Goal: Task Accomplishment & Management: Manage account settings

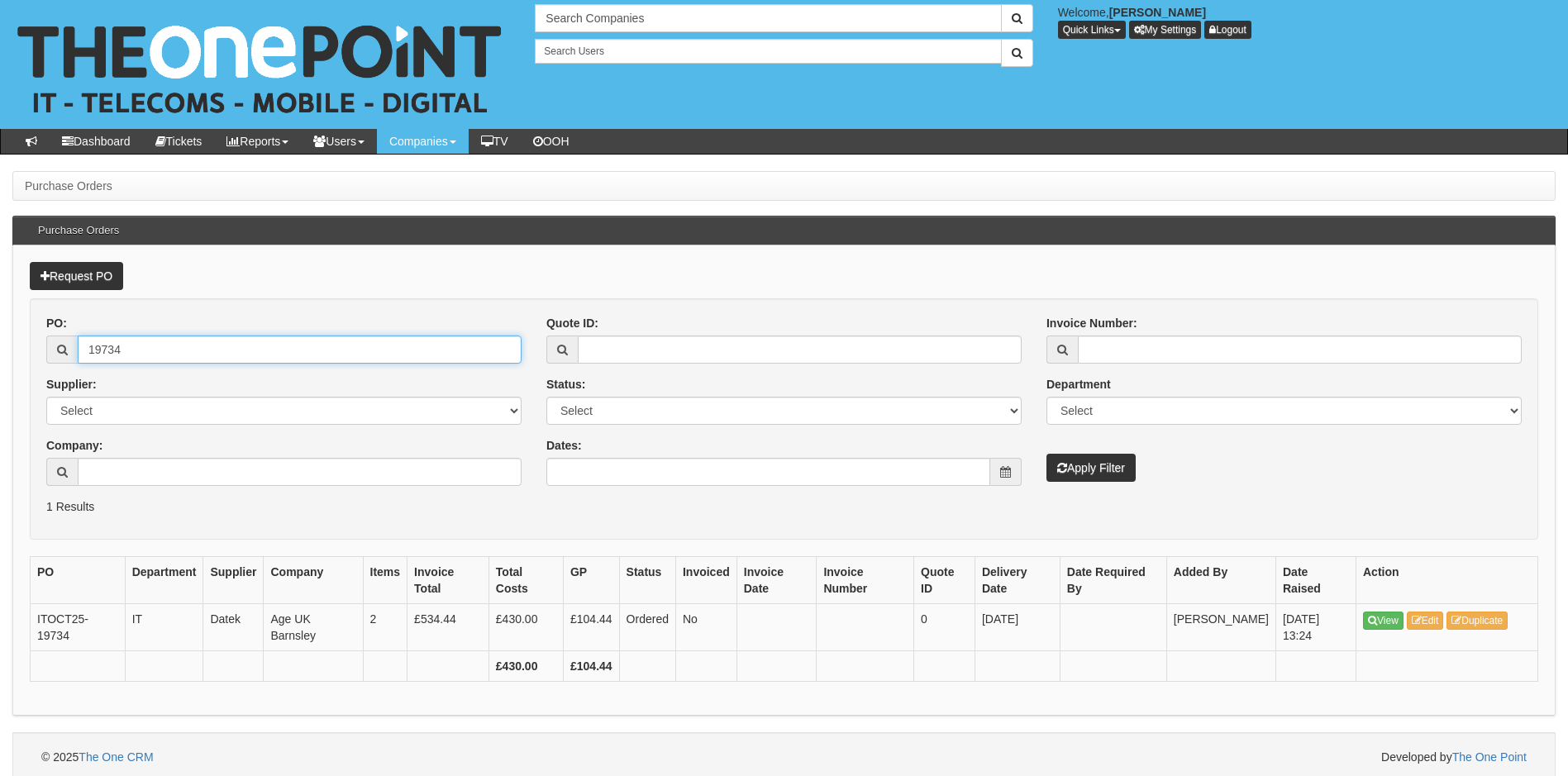
drag, startPoint x: 186, startPoint y: 349, endPoint x: 38, endPoint y: 361, distance: 148.5
click at [38, 361] on div "PO: 19734 Supplier: Select 123 REG.co.uk 1Password 3 4Gon AA Jones Electric Ltd…" at bounding box center [284, 406] width 500 height 184
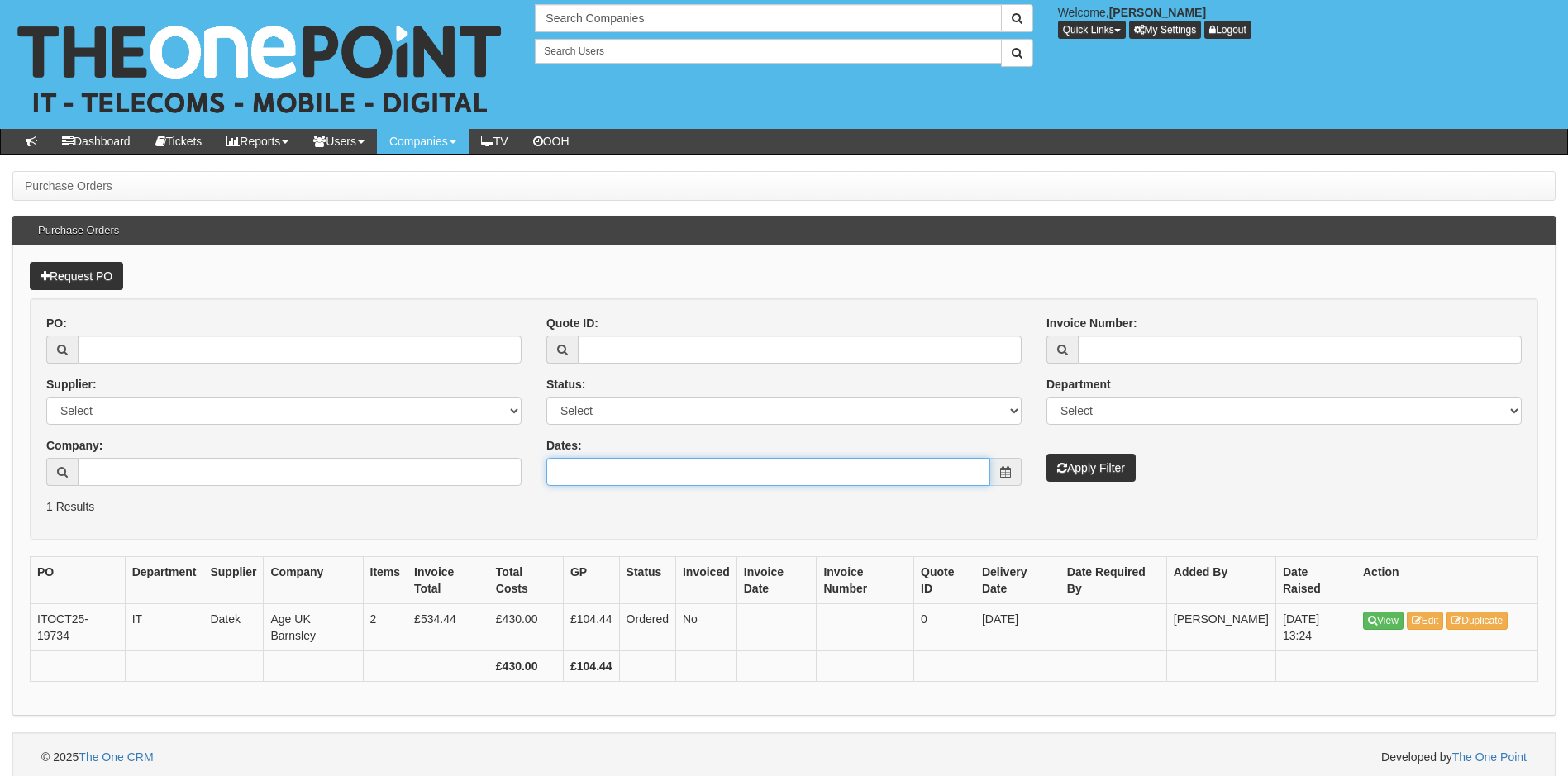
click at [622, 467] on input "Dates:" at bounding box center [768, 472] width 444 height 28
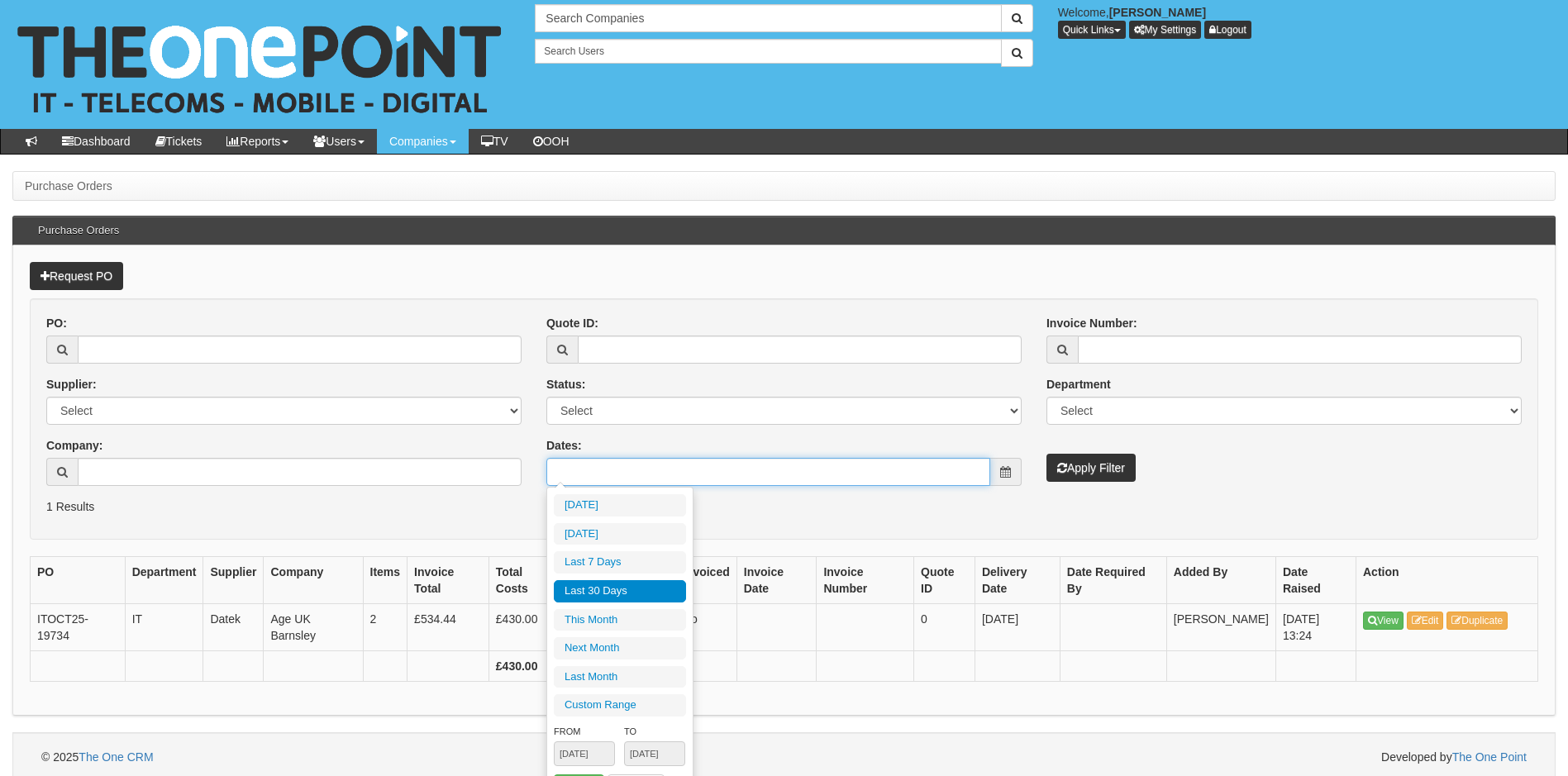
type input "2025-10-08"
type input "2025-09-10"
type input "[DATE]"
type input "2025-09-10"
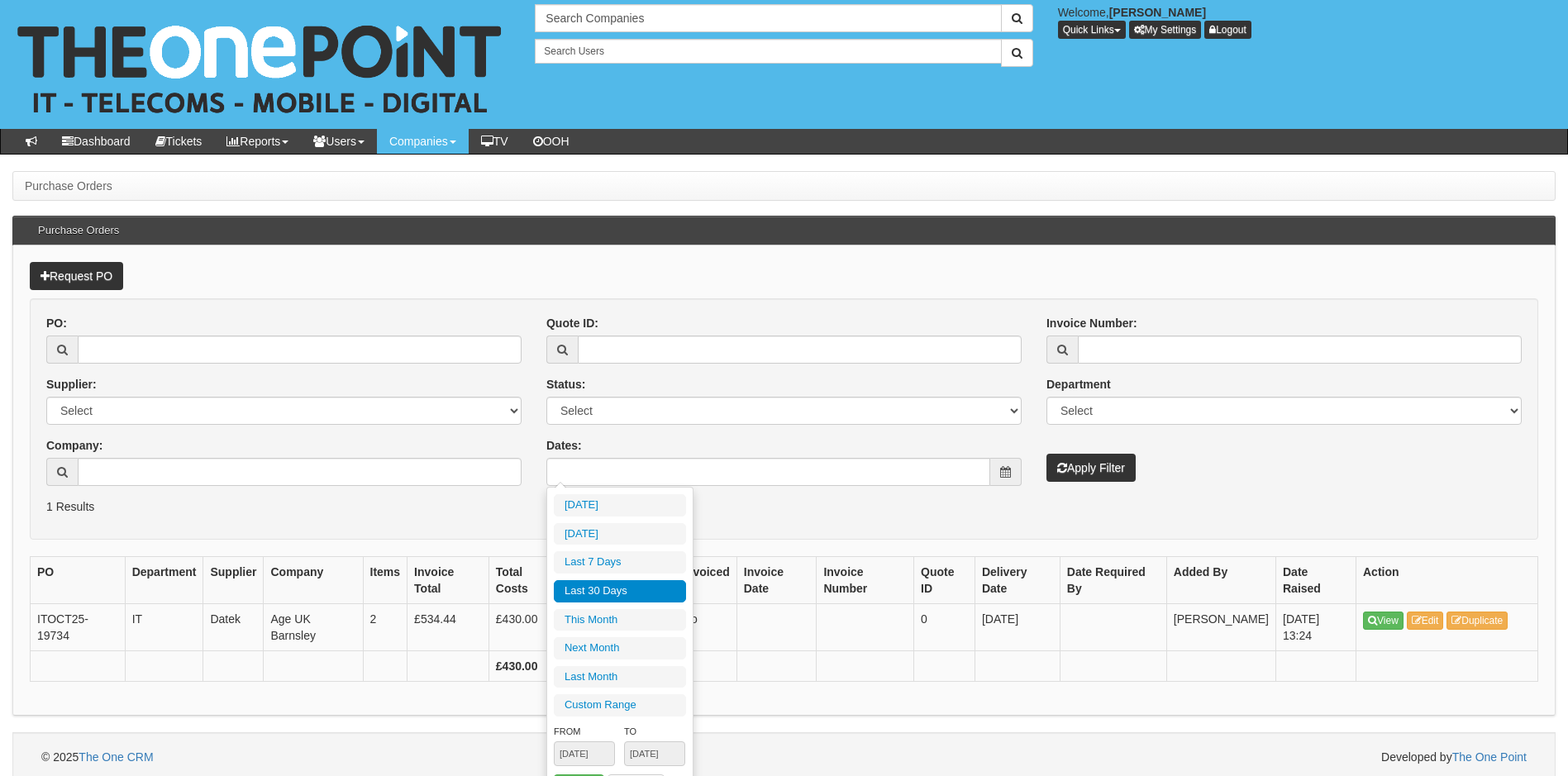
click at [613, 592] on li "Last 30 Days" at bounding box center [619, 591] width 132 height 22
type input "2025-09-10 - 2025-10-09"
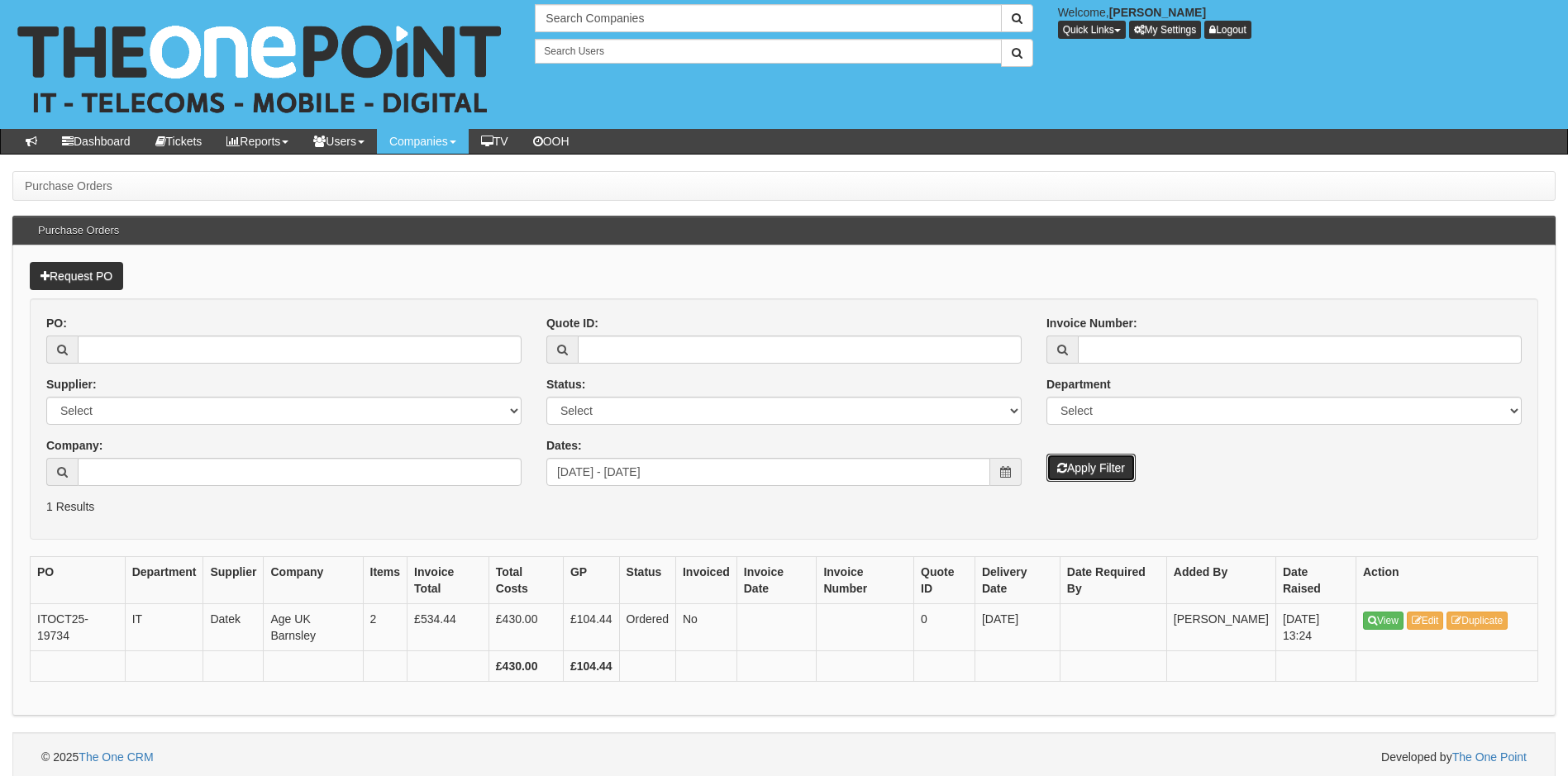
click at [1070, 464] on button "Apply Filter" at bounding box center [1092, 467] width 89 height 28
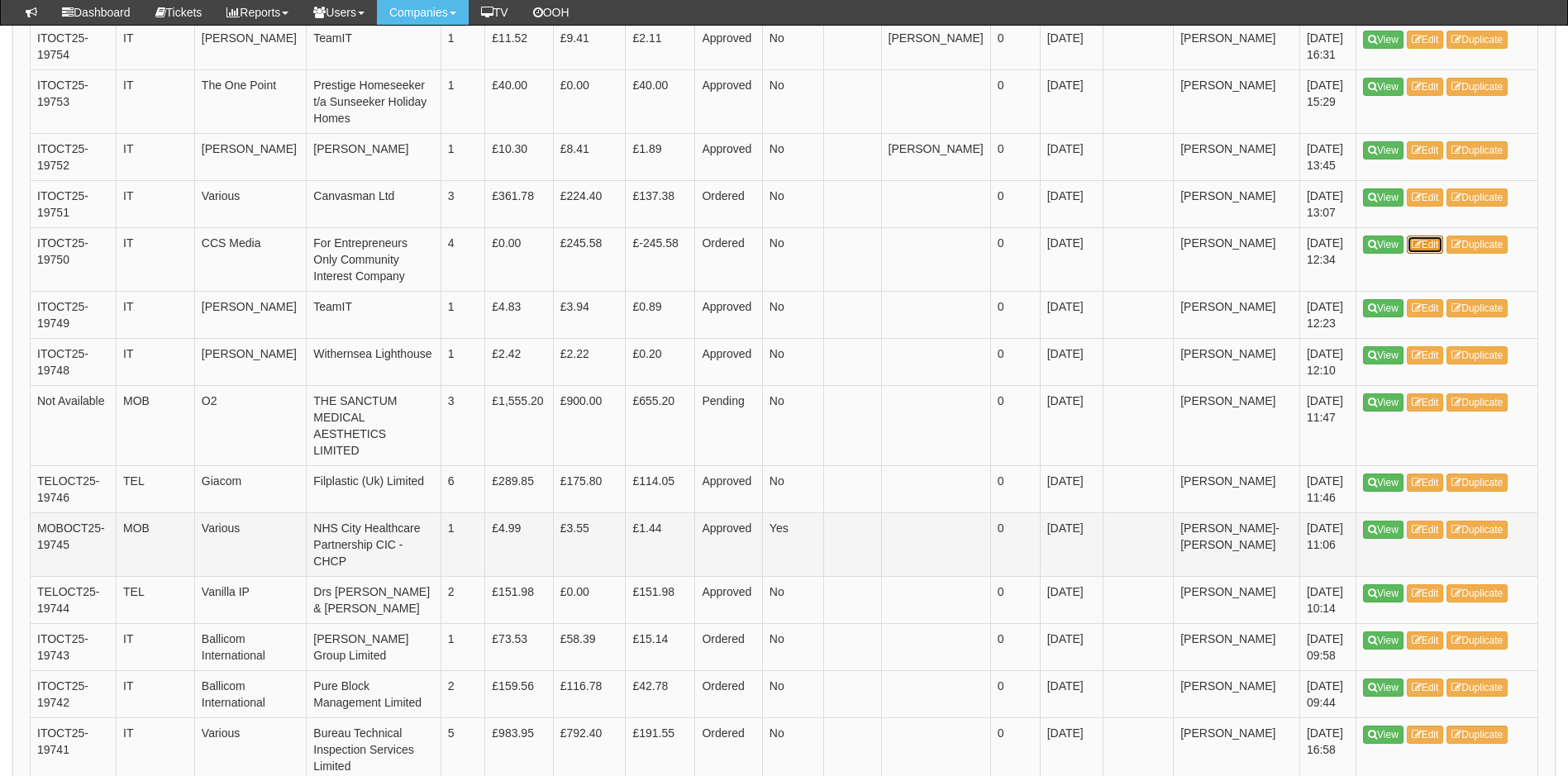
scroll to position [827, 0]
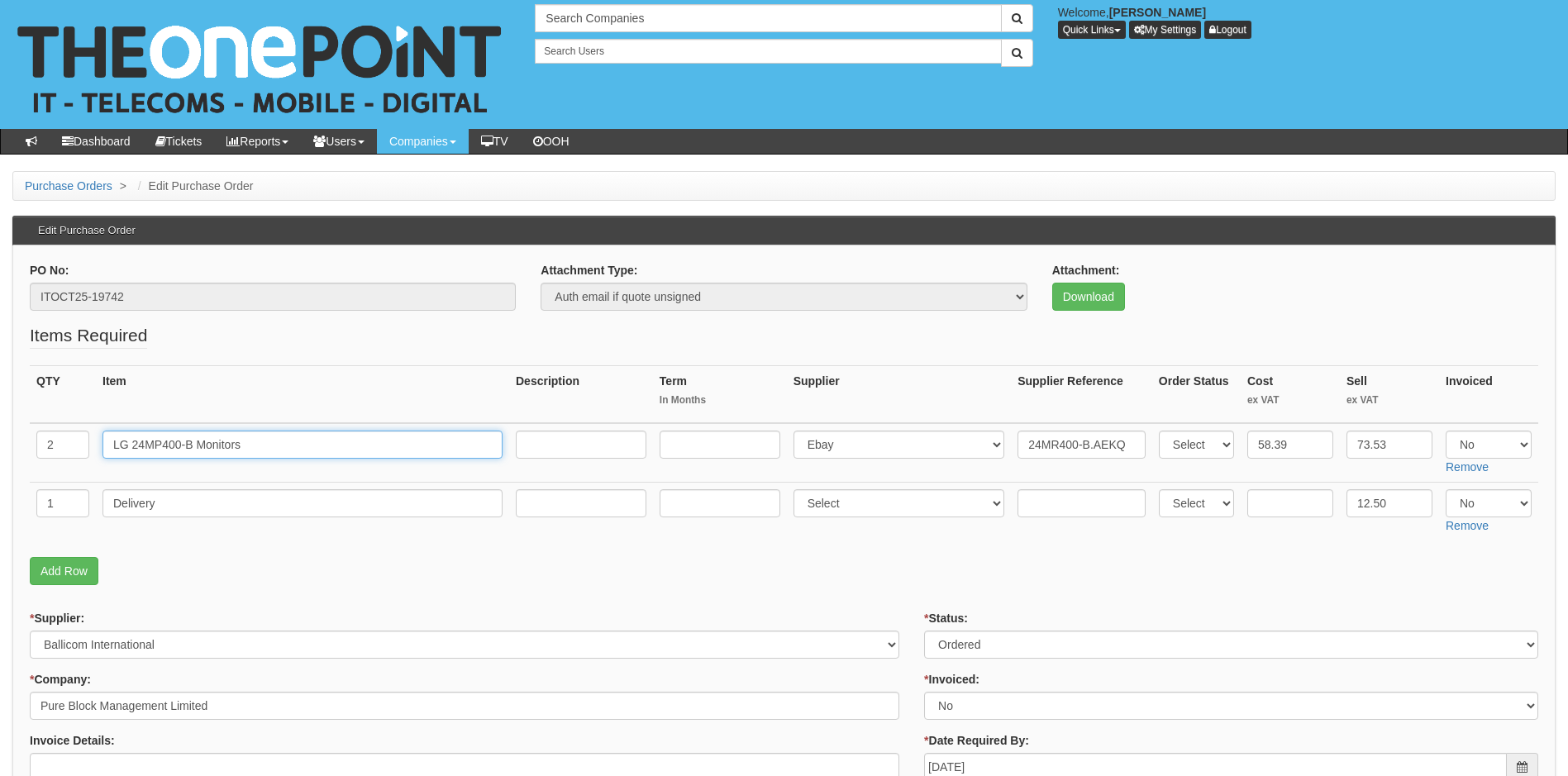
drag, startPoint x: 265, startPoint y: 446, endPoint x: 80, endPoint y: 439, distance: 185.1
click at [80, 439] on tr "2 LG 24MP400-B Monitors Select 123 REG.co.uk 1Password 3 4Gon AA Jones Electric…" at bounding box center [784, 453] width 1508 height 60
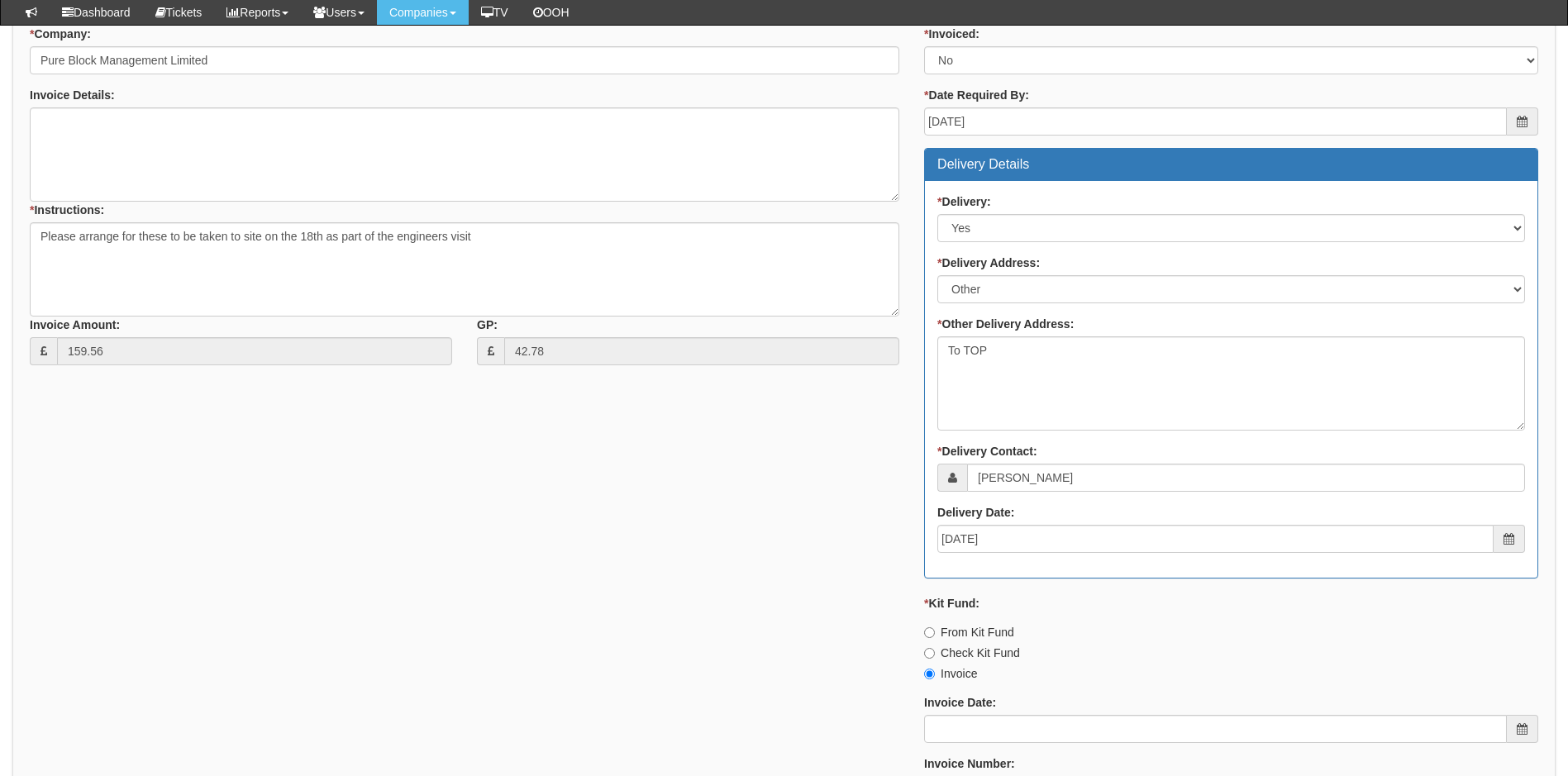
scroll to position [662, 0]
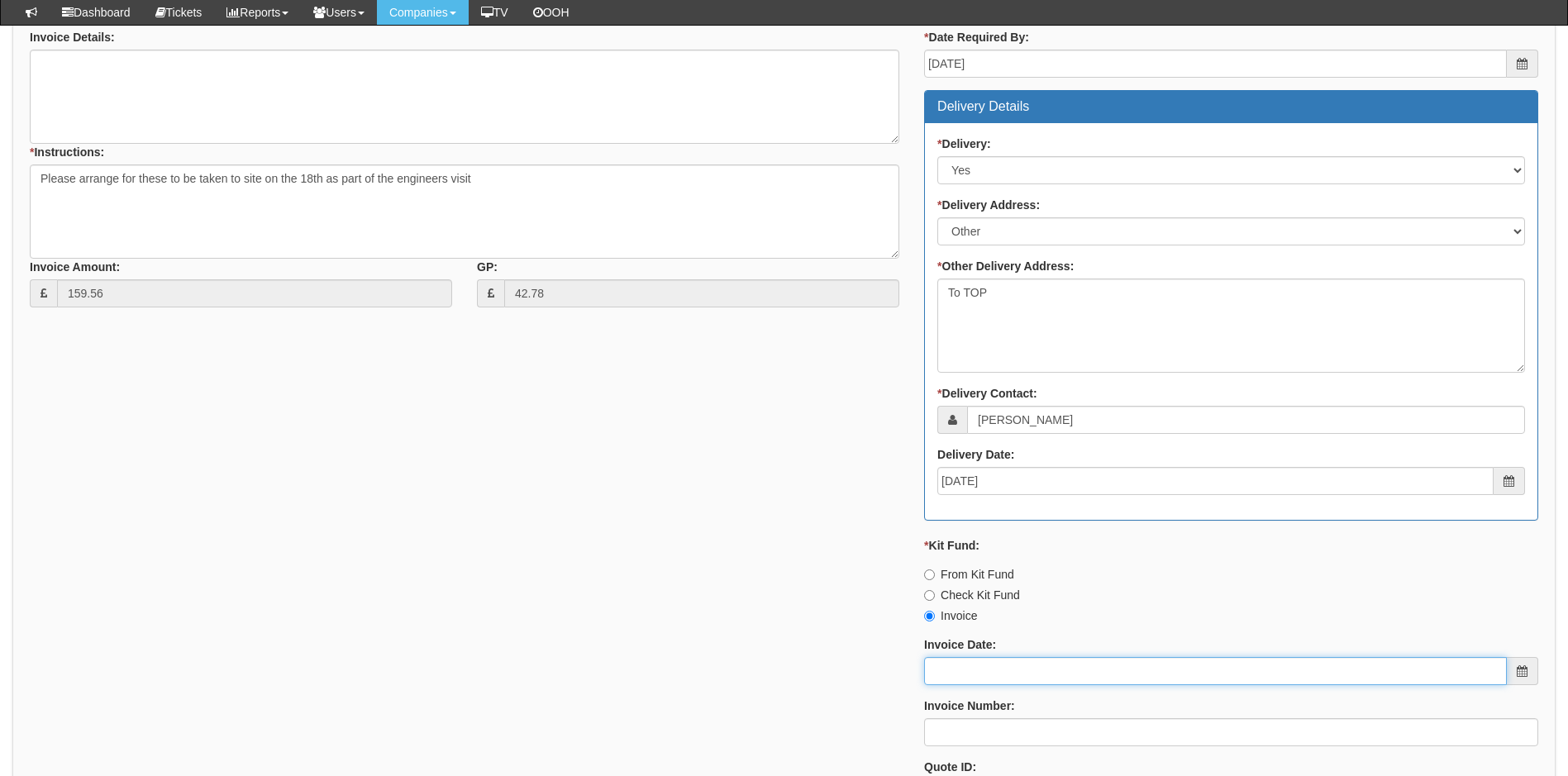
click at [1019, 668] on input "Invoice Date:" at bounding box center [1215, 671] width 583 height 28
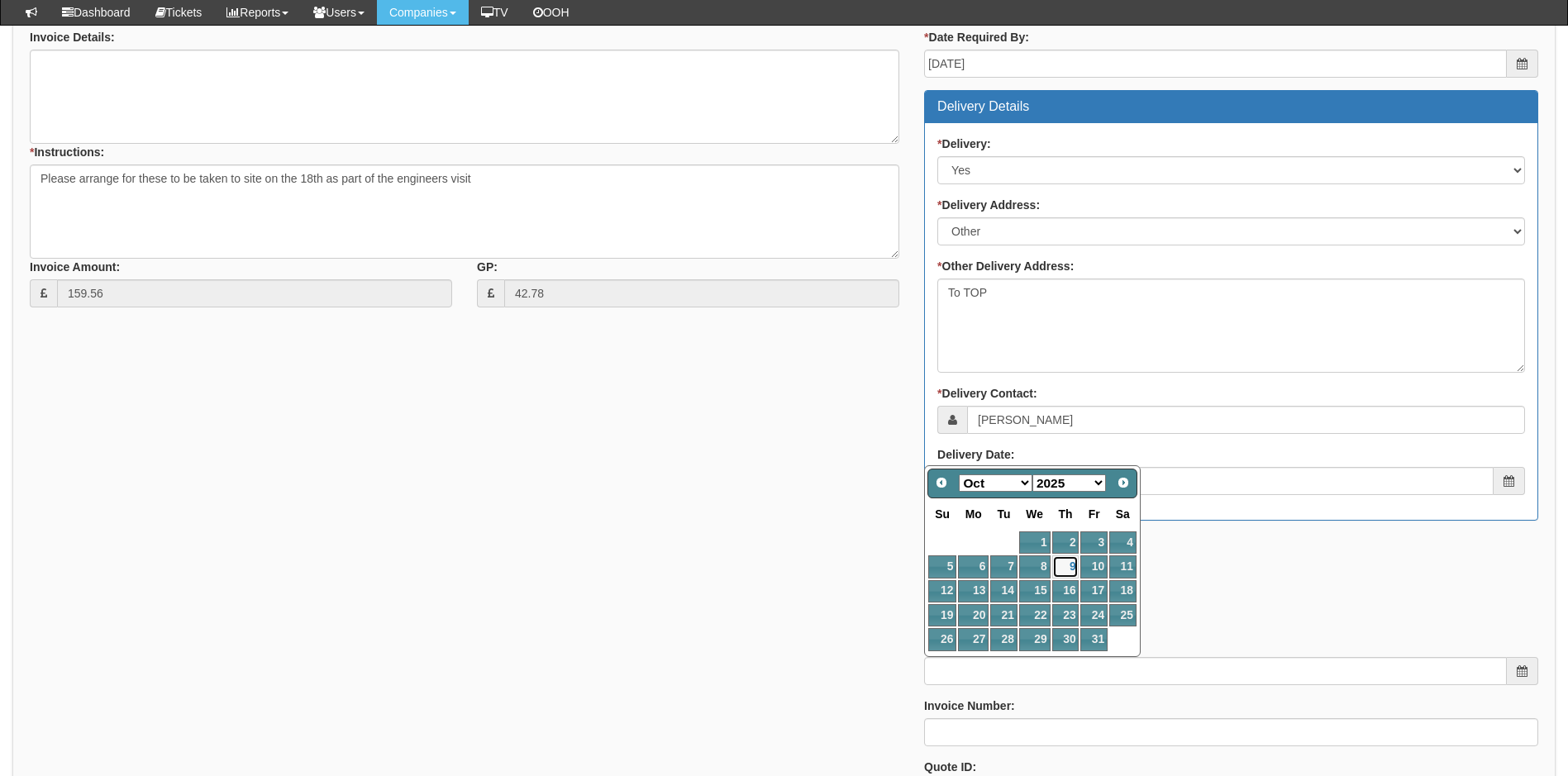
click at [1063, 569] on link "9" at bounding box center [1066, 567] width 27 height 22
type input "[DATE]"
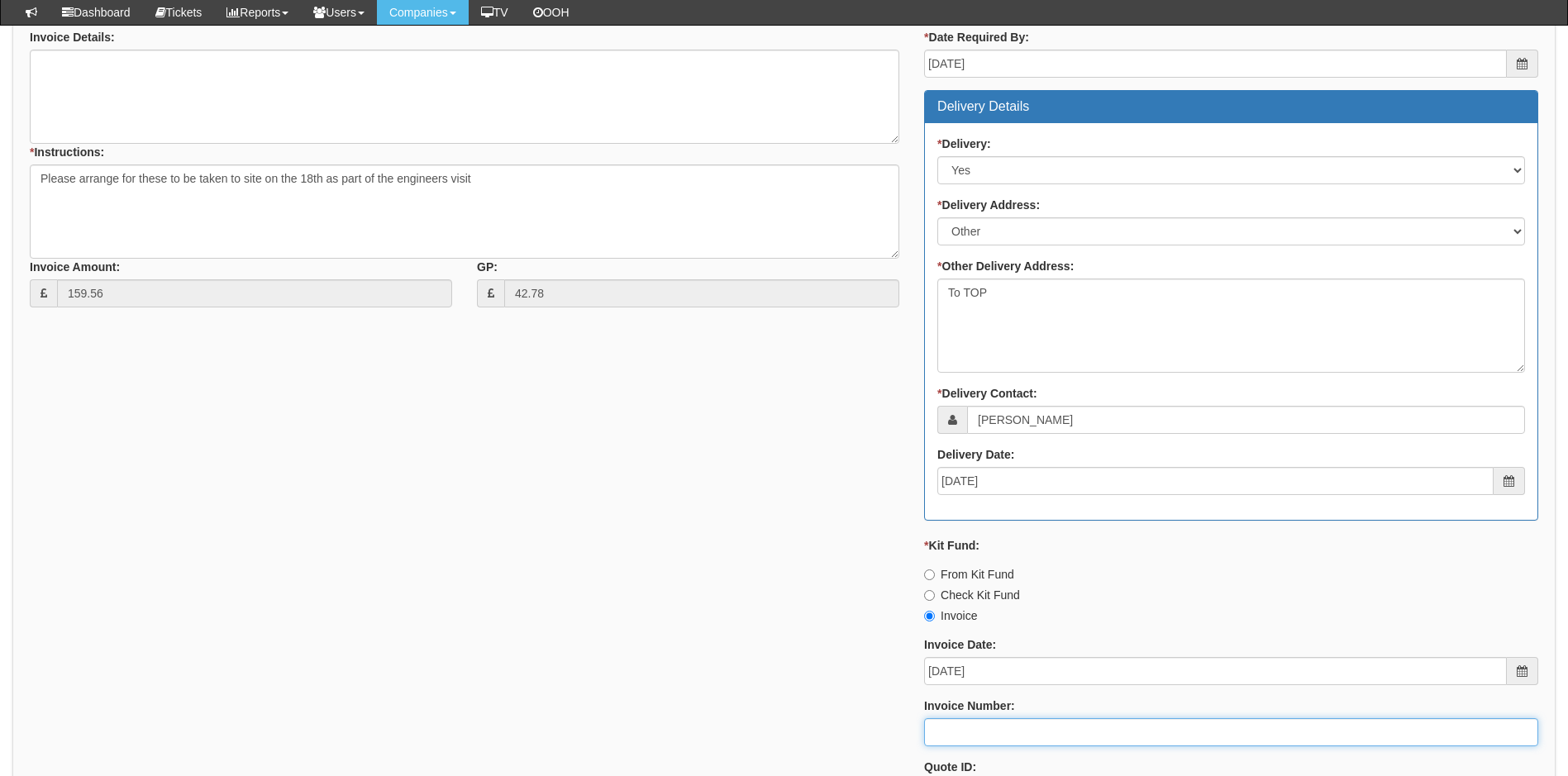
click at [1035, 723] on input "Invoice Number:" at bounding box center [1231, 732] width 614 height 28
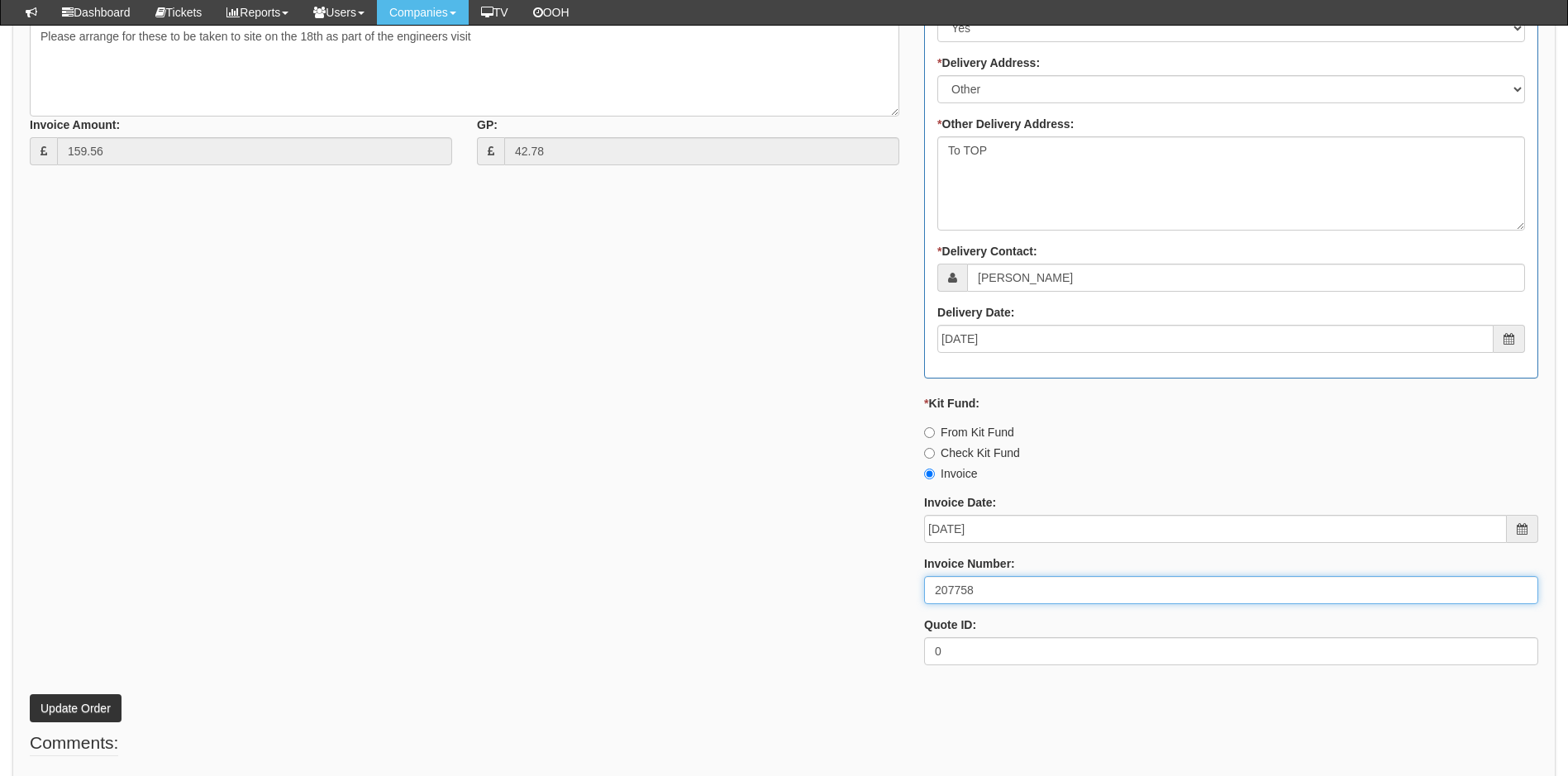
scroll to position [884, 0]
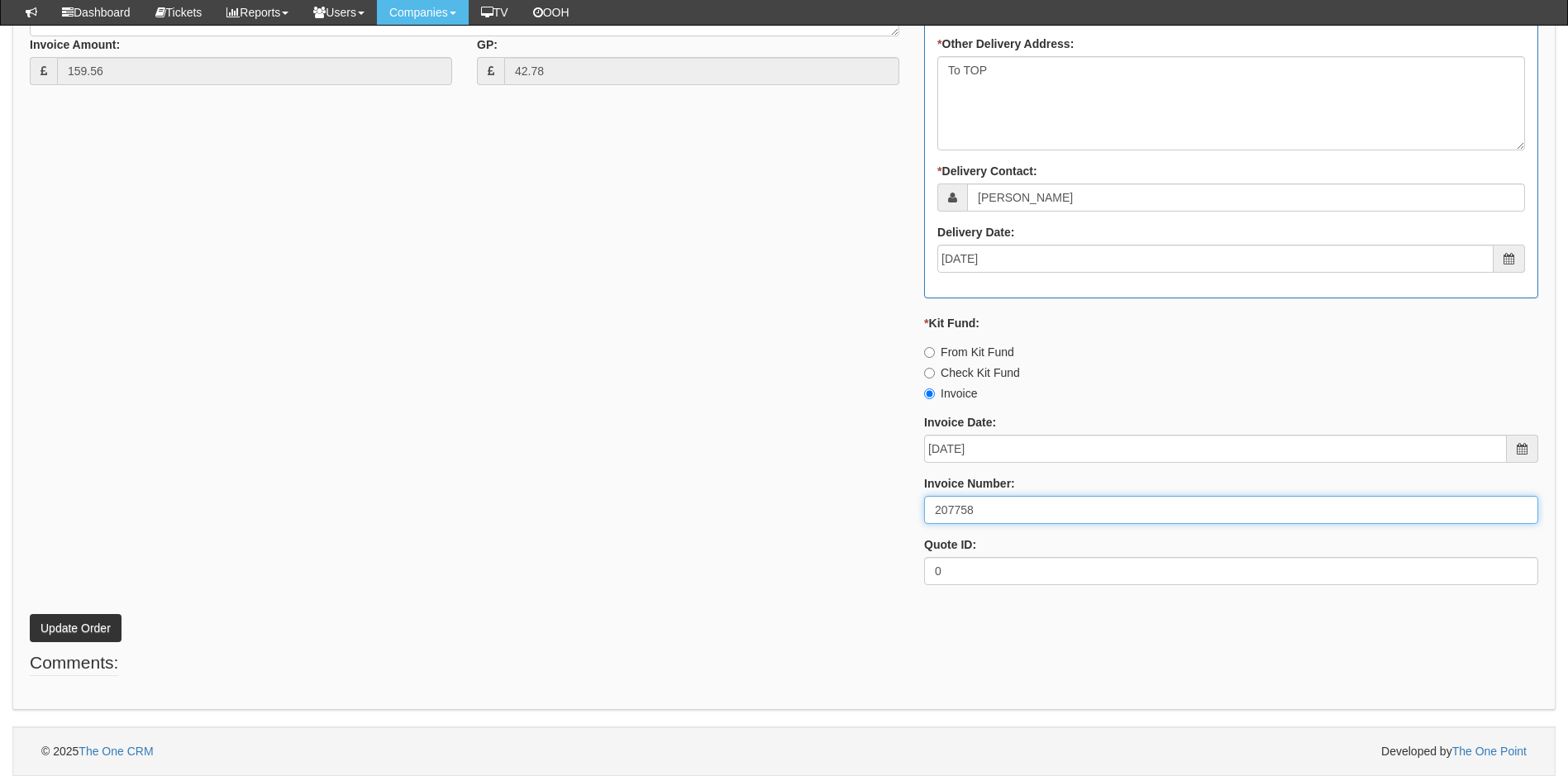
type input "207758"
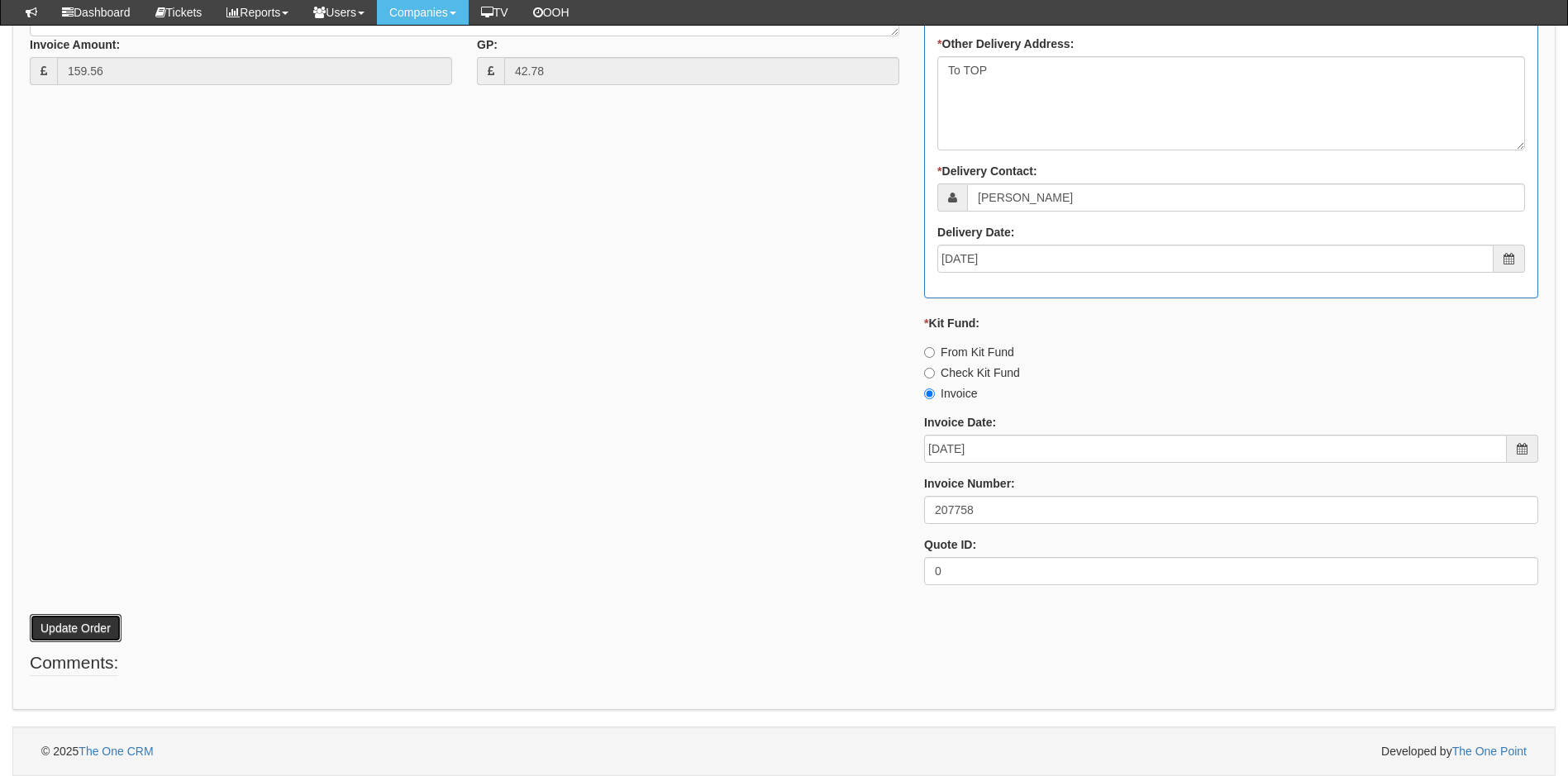
click at [69, 617] on button "Update Order" at bounding box center [75, 628] width 91 height 28
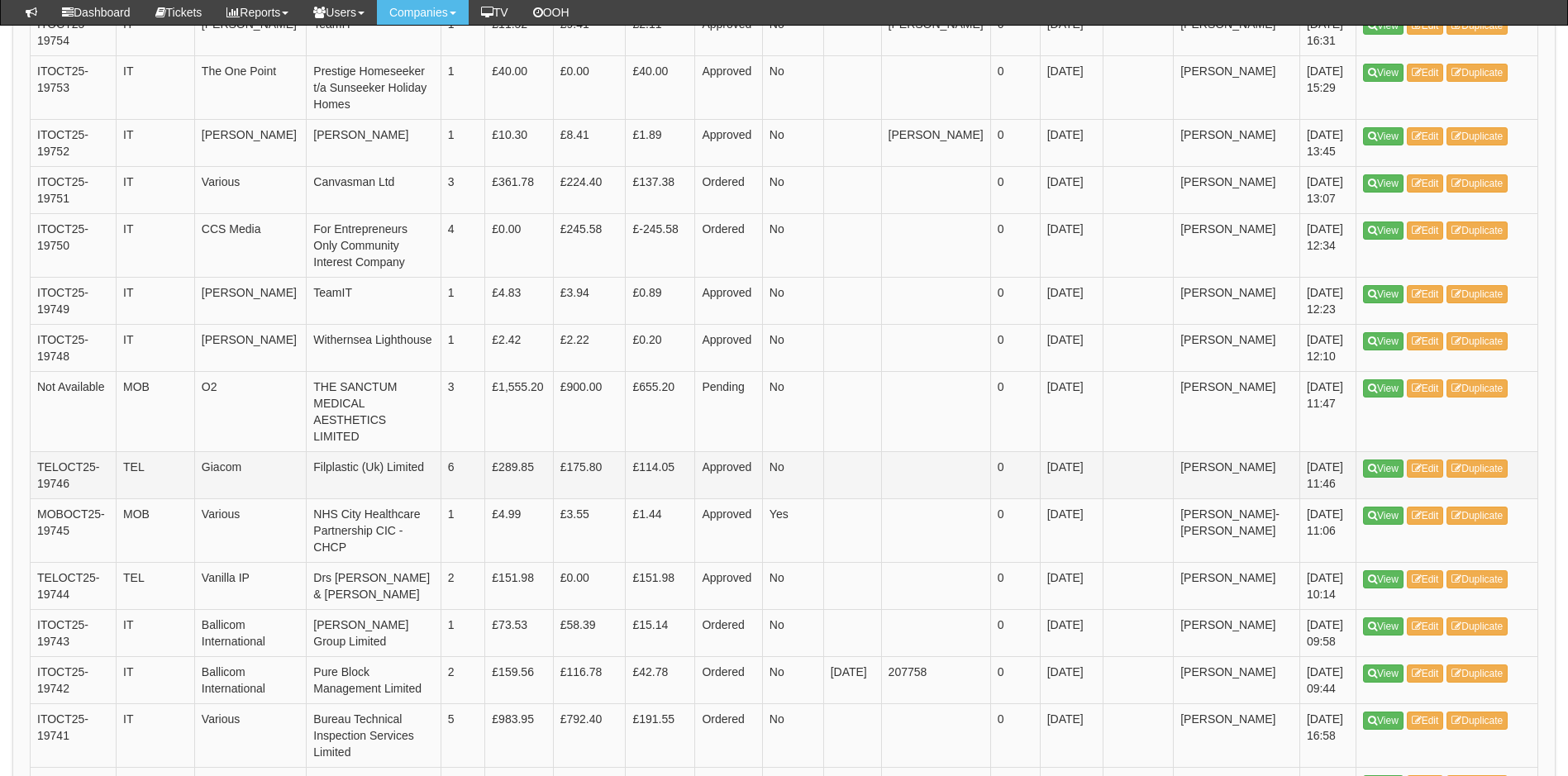
scroll to position [711, 0]
